Goal: Information Seeking & Learning: Compare options

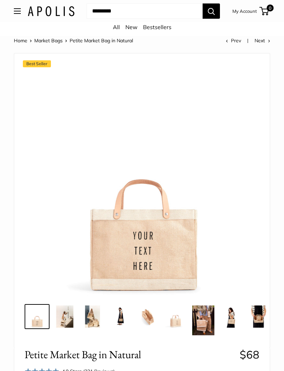
click at [60, 323] on img at bounding box center [65, 316] width 22 height 22
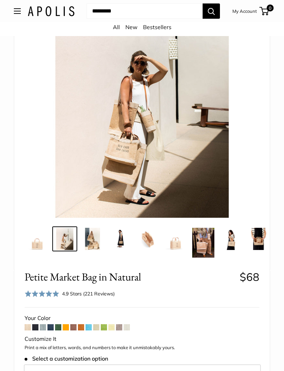
scroll to position [82, 0]
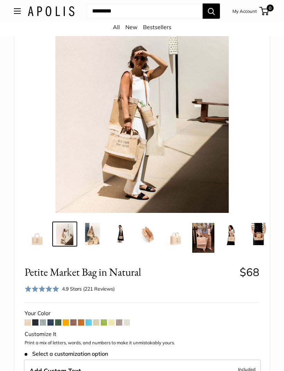
click at [122, 325] on span at bounding box center [119, 323] width 6 height 6
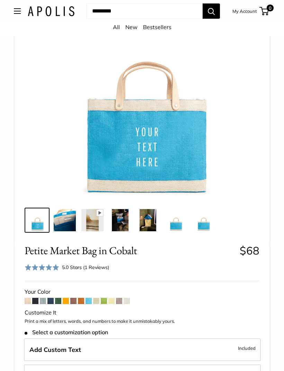
scroll to position [86, 0]
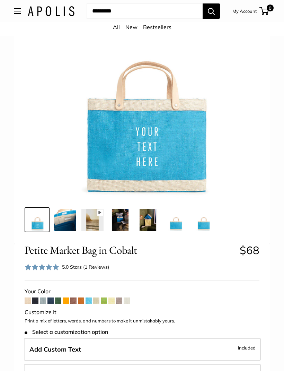
click at [67, 301] on span at bounding box center [66, 301] width 6 height 6
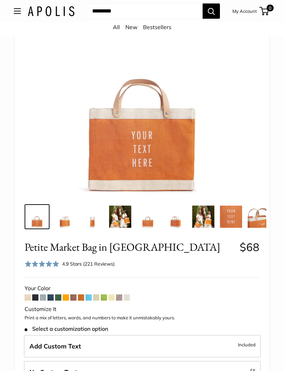
click at [88, 296] on span at bounding box center [89, 297] width 6 height 6
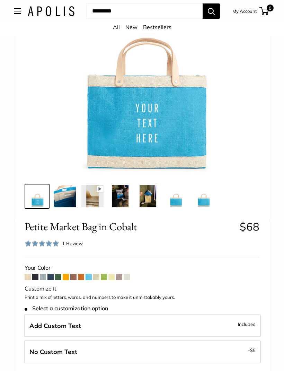
scroll to position [152, 0]
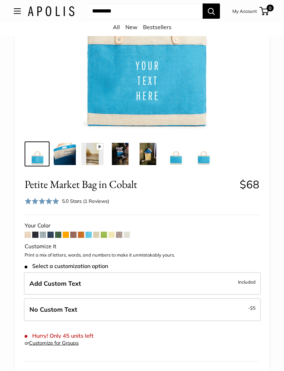
click at [81, 233] on span at bounding box center [81, 235] width 6 height 6
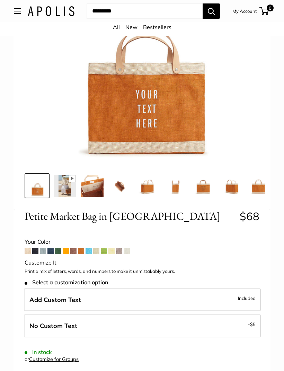
scroll to position [120, 0]
click at [41, 253] on span at bounding box center [43, 251] width 6 height 6
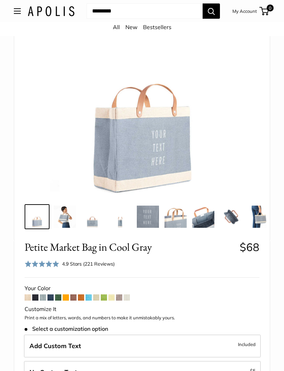
scroll to position [100, 0]
click at [61, 225] on img at bounding box center [65, 217] width 22 height 22
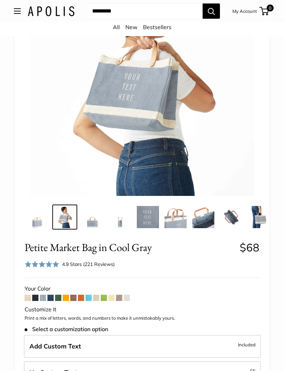
click at [104, 295] on span at bounding box center [104, 298] width 6 height 6
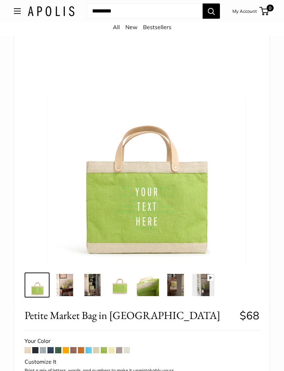
click at [154, 289] on img at bounding box center [148, 285] width 22 height 22
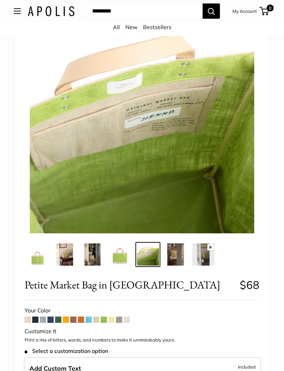
scroll to position [52, 0]
click at [61, 251] on img at bounding box center [65, 254] width 22 height 22
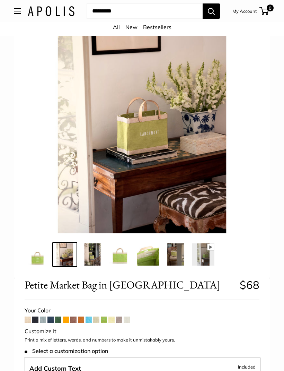
click at [81, 321] on span at bounding box center [81, 320] width 6 height 6
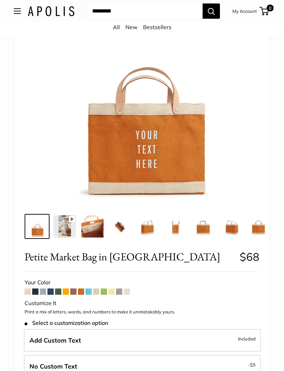
scroll to position [84, 0]
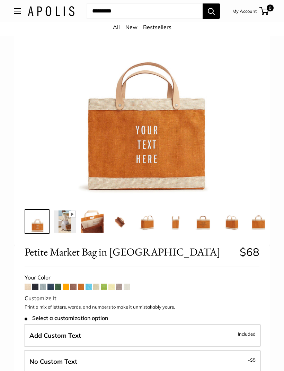
click at [92, 224] on img at bounding box center [92, 222] width 22 height 22
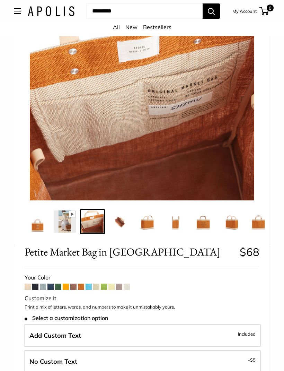
click at [119, 225] on img at bounding box center [120, 221] width 22 height 22
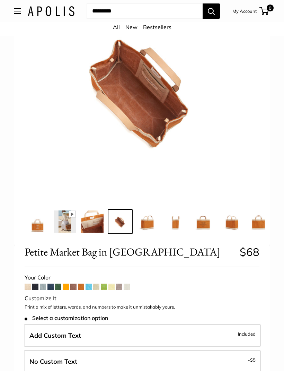
click at [66, 288] on span at bounding box center [66, 287] width 6 height 6
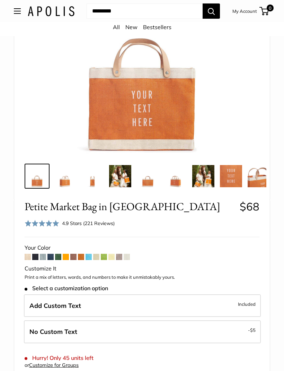
scroll to position [130, 0]
click at [58, 257] on span at bounding box center [58, 257] width 6 height 6
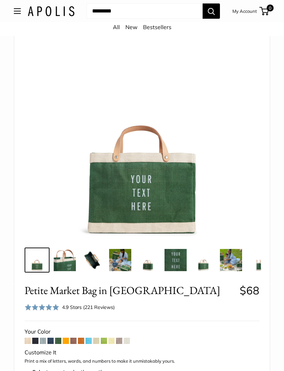
scroll to position [50, 0]
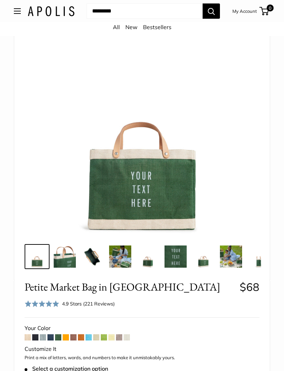
click at [118, 339] on span at bounding box center [119, 337] width 6 height 6
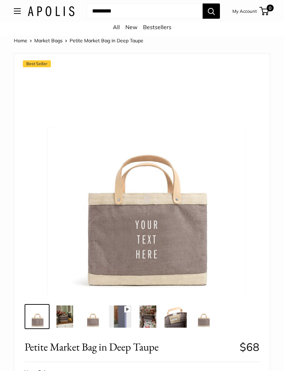
click at [15, 14] on button "Open menu" at bounding box center [17, 11] width 7 height 6
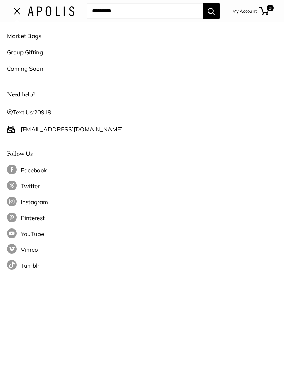
click at [17, 13] on span "Open menu" at bounding box center [17, 11] width 7 height 7
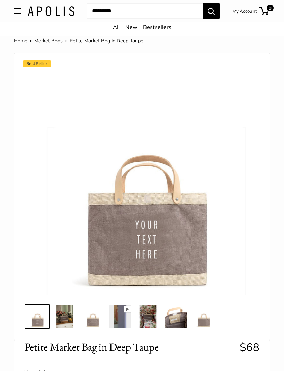
click at [52, 41] on link "Market Bags" at bounding box center [48, 40] width 28 height 6
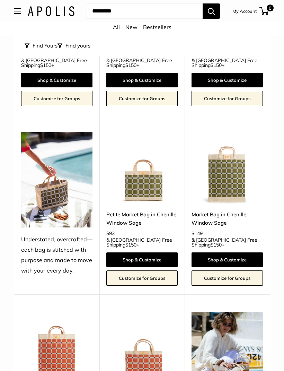
scroll to position [598, 0]
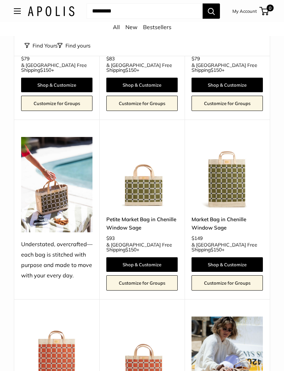
click at [151, 176] on img at bounding box center [141, 172] width 71 height 71
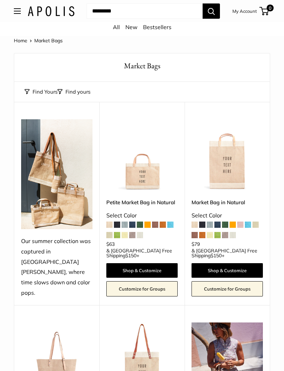
scroll to position [599, 0]
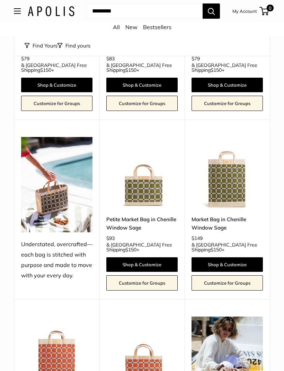
click at [143, 345] on img at bounding box center [141, 352] width 71 height 71
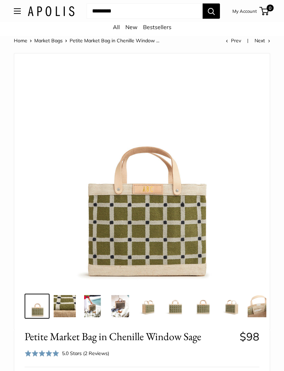
click at [96, 308] on img at bounding box center [92, 306] width 22 height 22
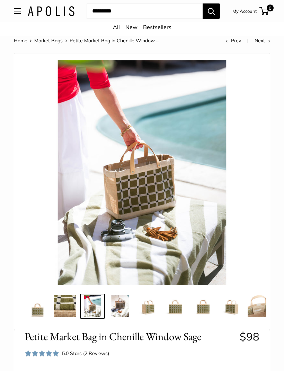
click at [264, 313] on img at bounding box center [259, 306] width 22 height 22
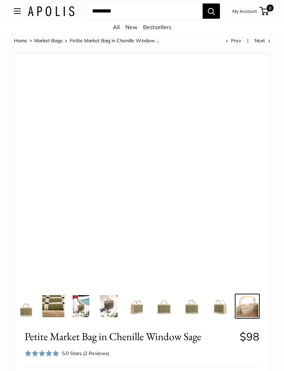
scroll to position [0, 12]
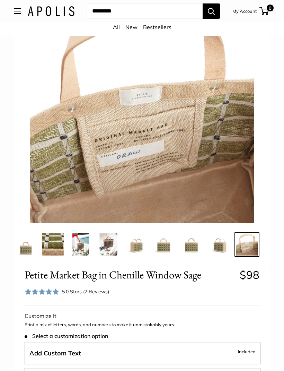
click at [219, 246] on img at bounding box center [219, 245] width 22 height 22
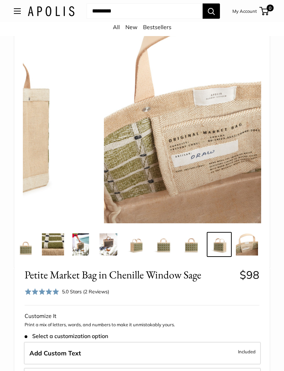
scroll to position [62, 0]
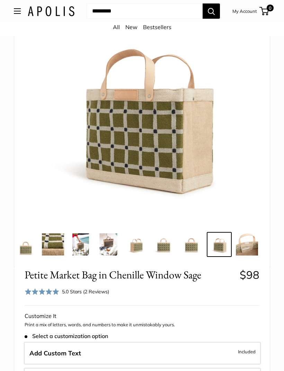
click at [139, 249] on img at bounding box center [136, 244] width 22 height 22
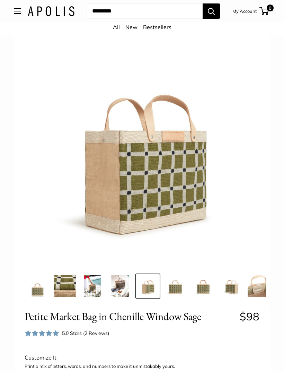
scroll to position [0, 0]
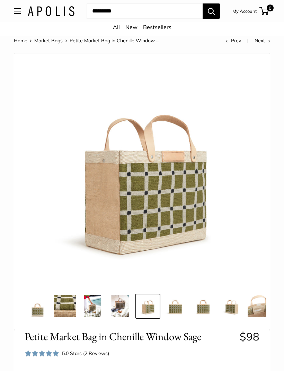
click at [226, 225] on img at bounding box center [142, 172] width 225 height 225
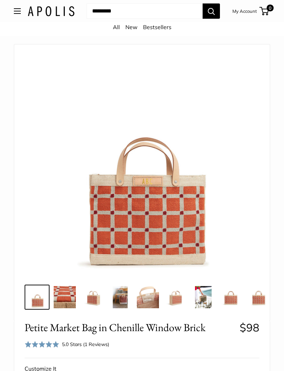
scroll to position [9, 0]
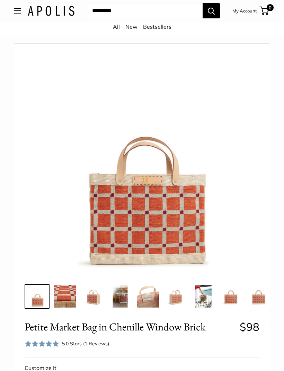
click at [156, 294] on img at bounding box center [148, 297] width 22 height 22
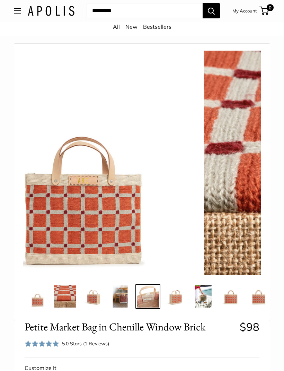
scroll to position [10, 0]
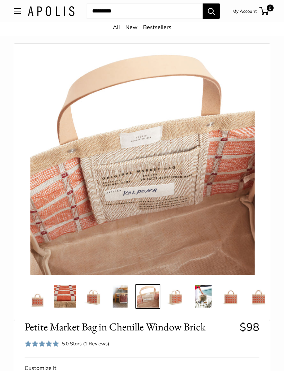
click at [127, 299] on img at bounding box center [120, 296] width 22 height 22
